Goal: Information Seeking & Learning: Learn about a topic

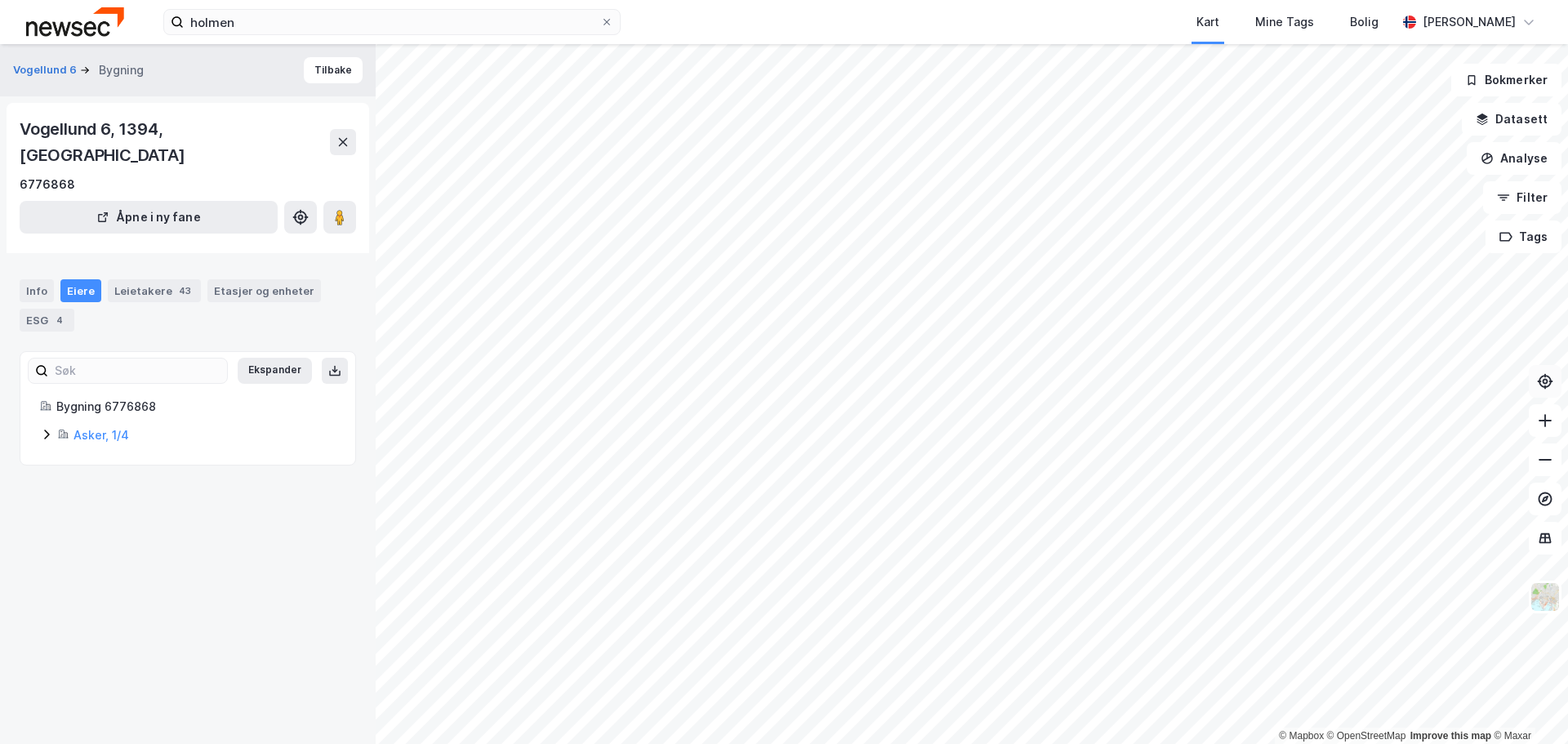
click at [1537, 378] on icon at bounding box center [1544, 381] width 16 height 16
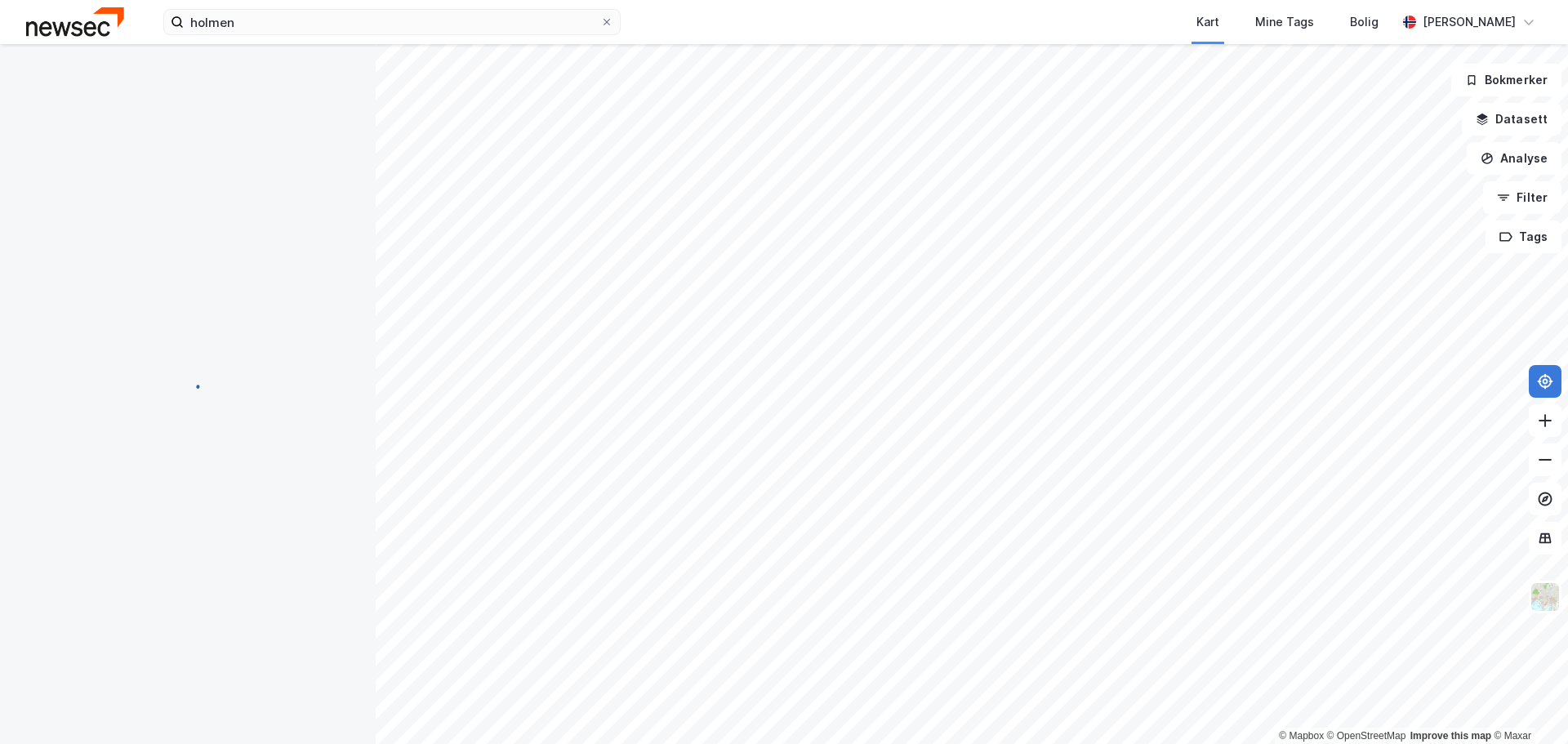
scroll to position [12, 0]
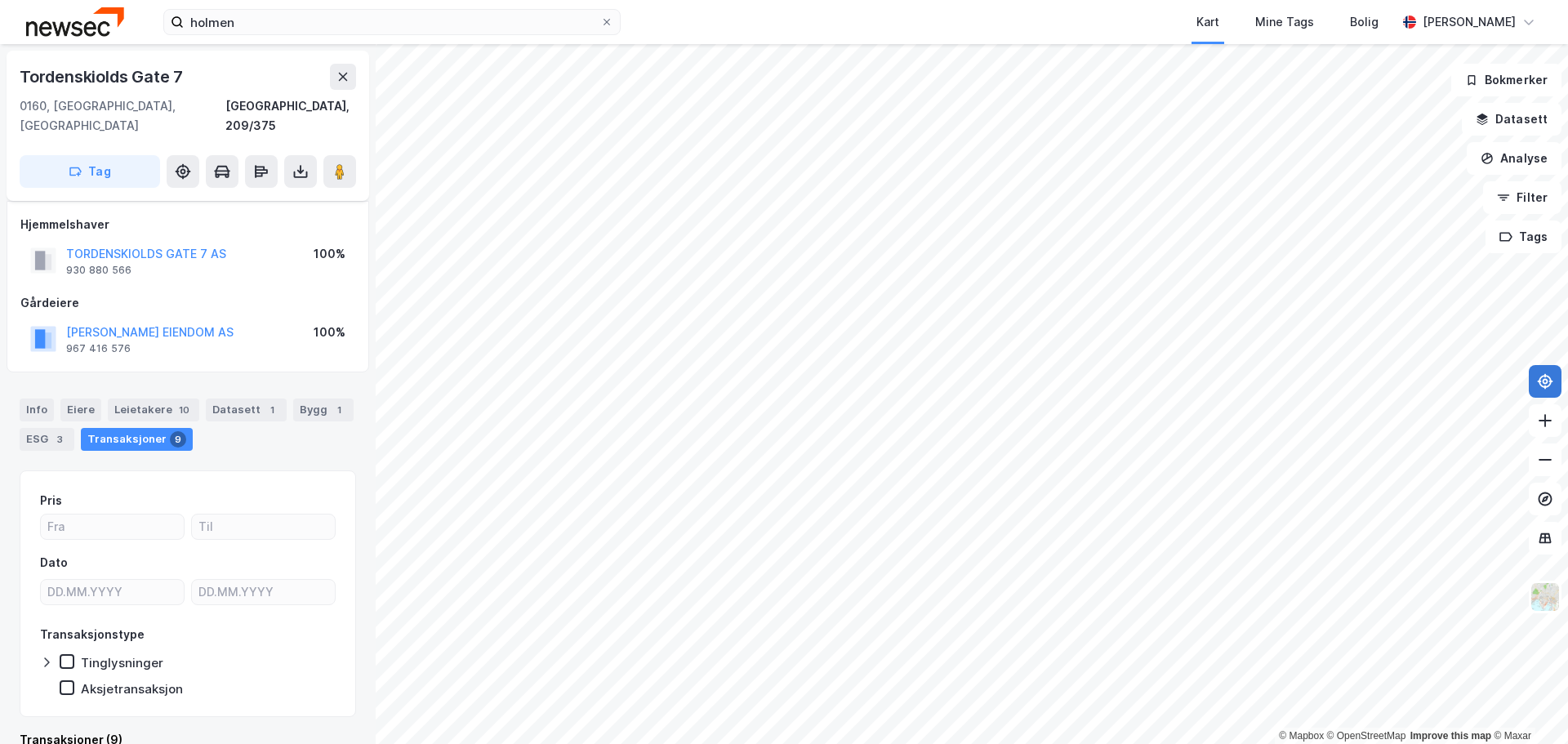
scroll to position [12, 0]
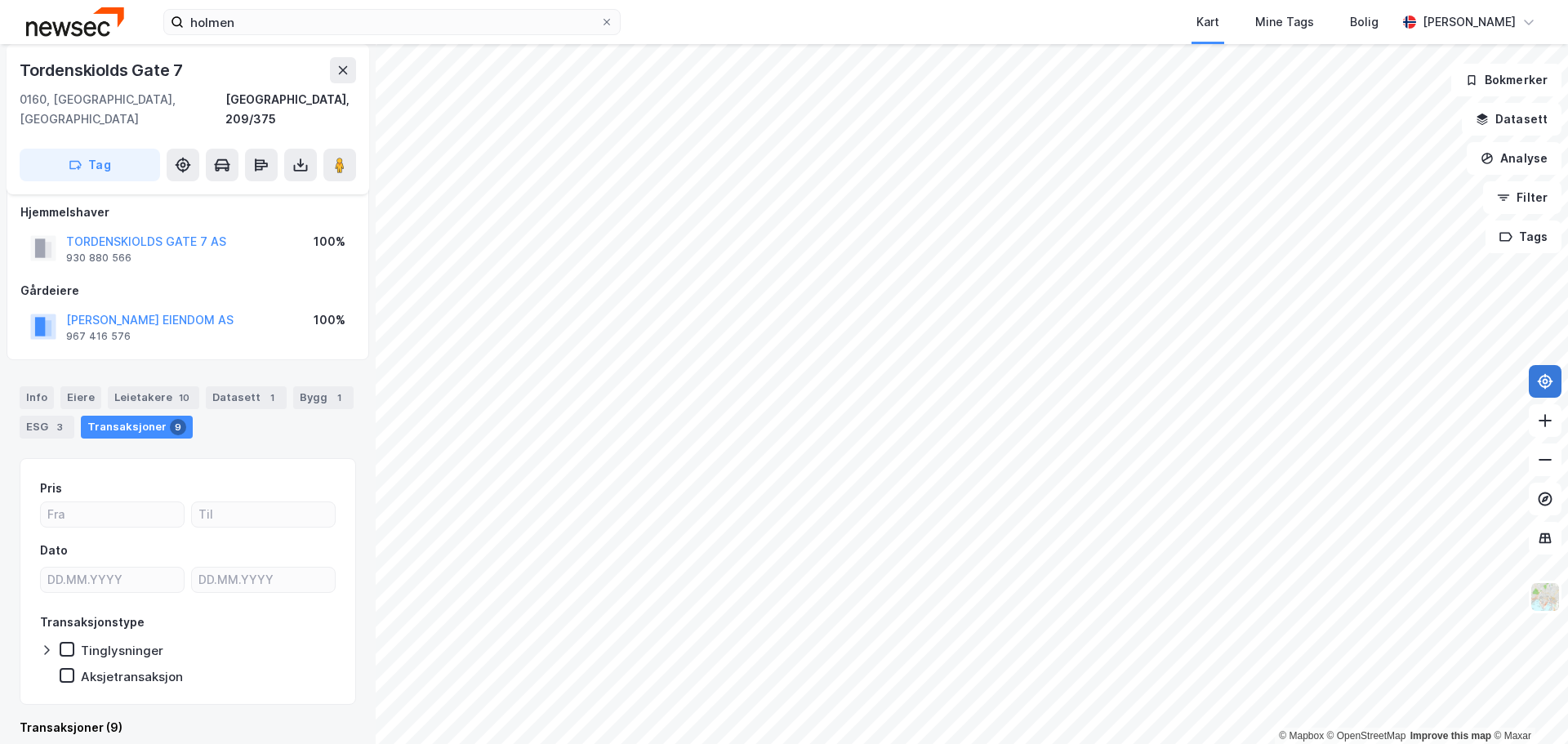
scroll to position [12, 0]
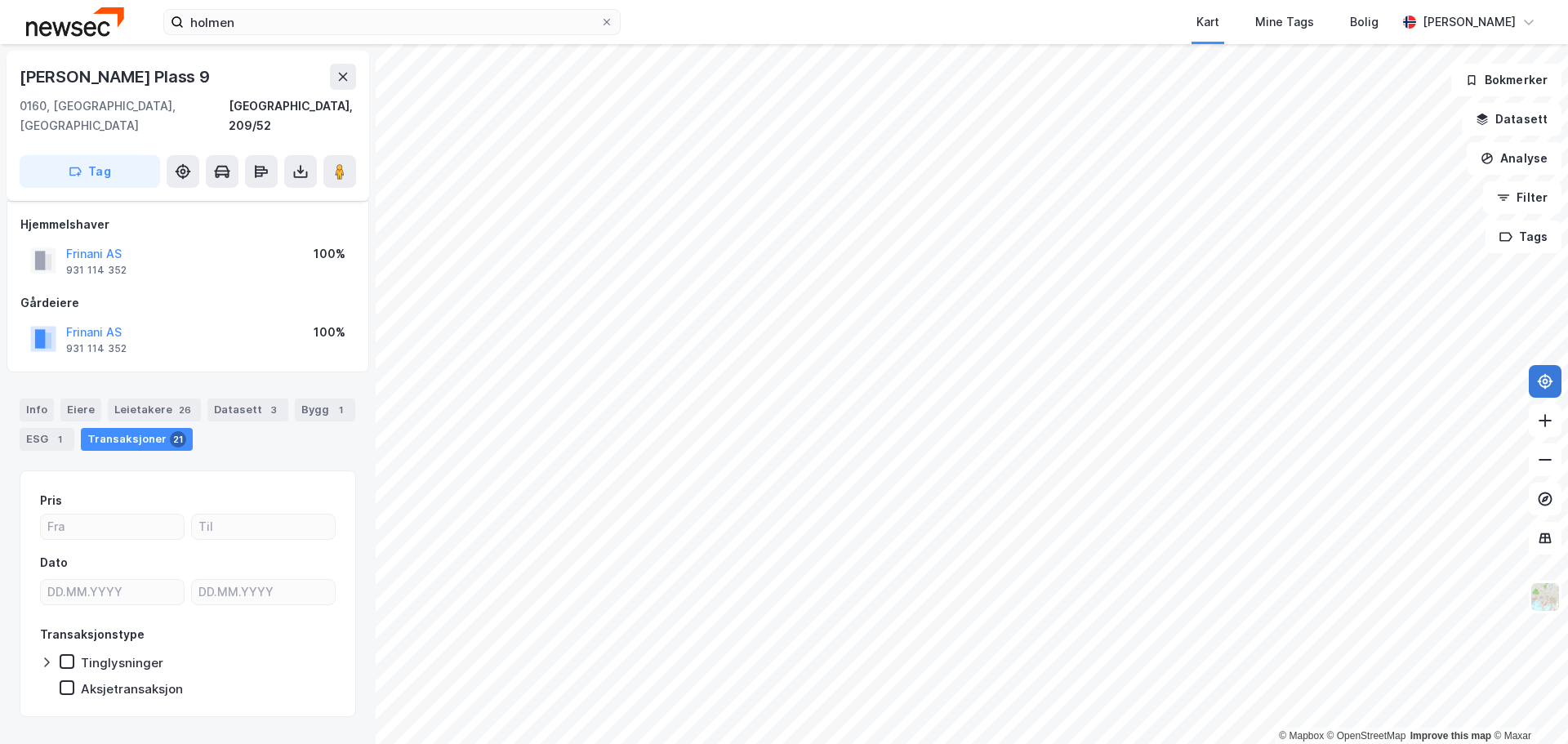
scroll to position [12, 0]
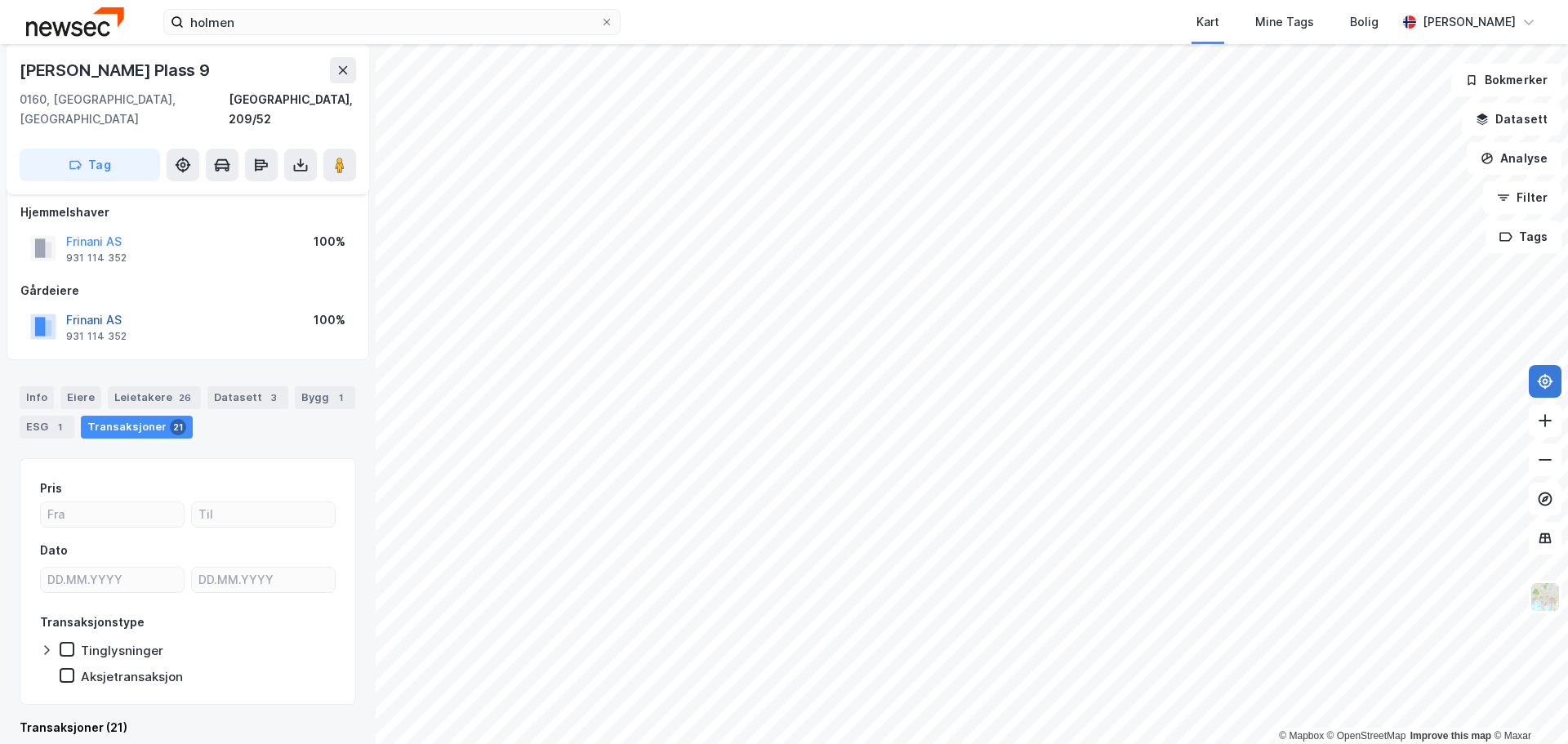
click at [0, 0] on button "Frinani AS" at bounding box center [0, 0] width 0 height 0
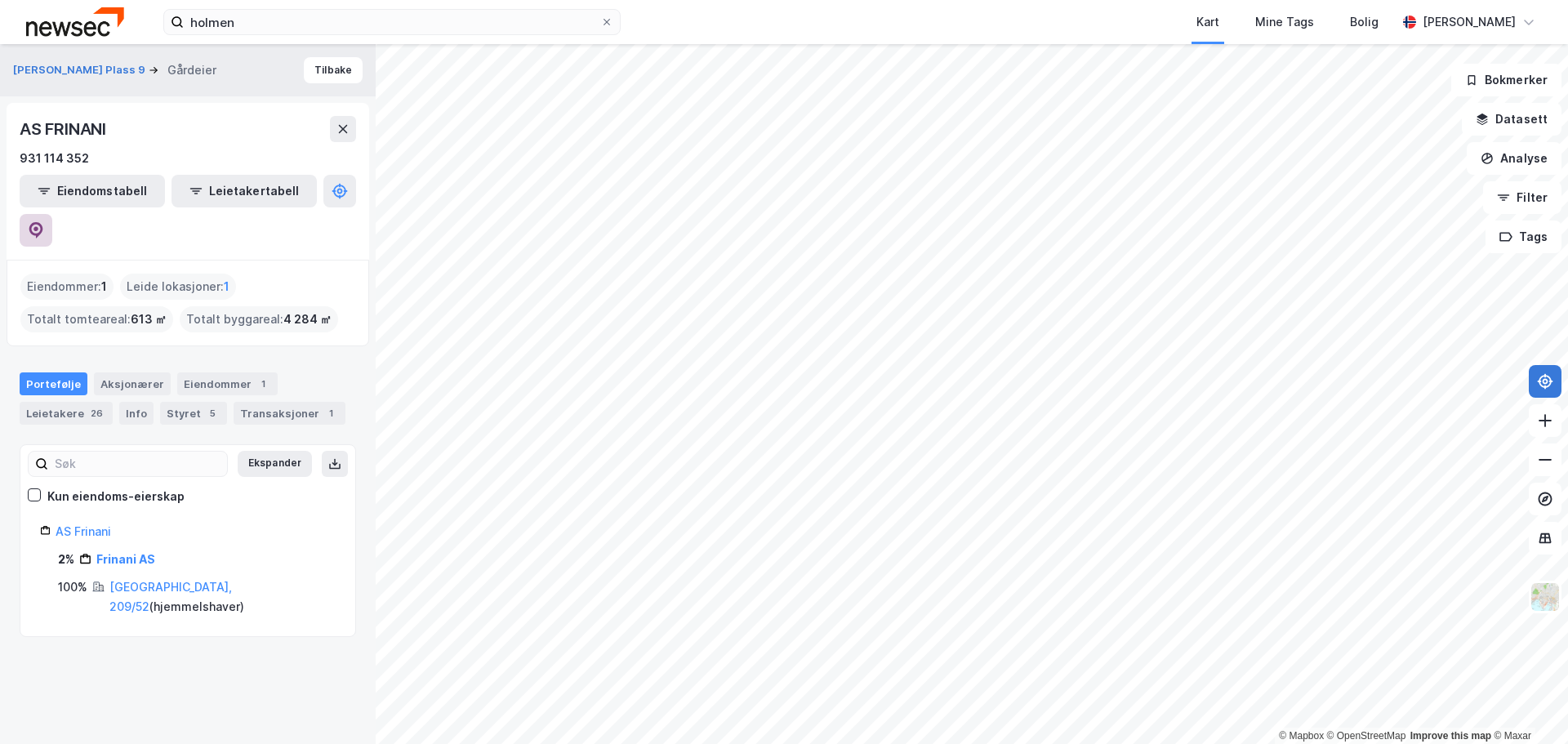
click at [52, 214] on button at bounding box center [36, 230] width 32 height 32
